Goal: Find specific page/section: Find specific page/section

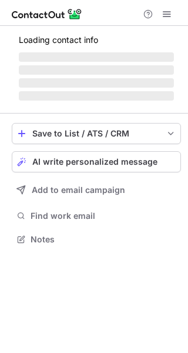
scroll to position [257, 188]
